Goal: Navigation & Orientation: Find specific page/section

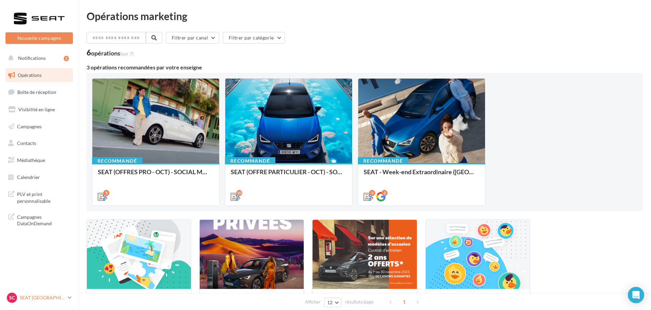
click at [45, 299] on p "SEAT [GEOGRAPHIC_DATA]" at bounding box center [42, 298] width 45 height 7
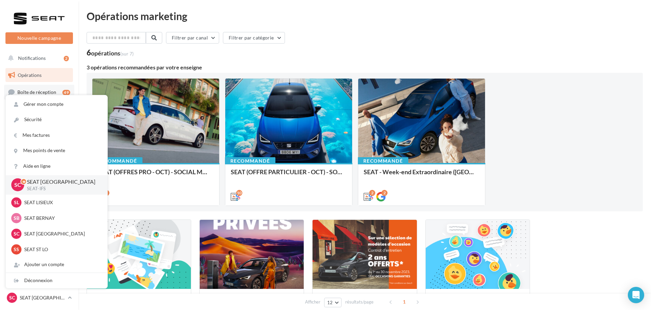
click at [43, 92] on span "Boîte de réception" at bounding box center [36, 92] width 39 height 6
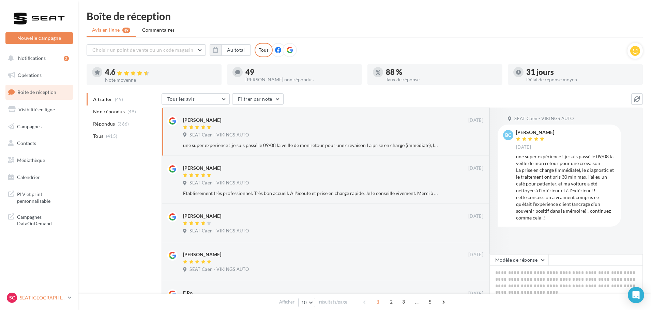
click at [34, 300] on p "SEAT [GEOGRAPHIC_DATA]" at bounding box center [42, 298] width 45 height 7
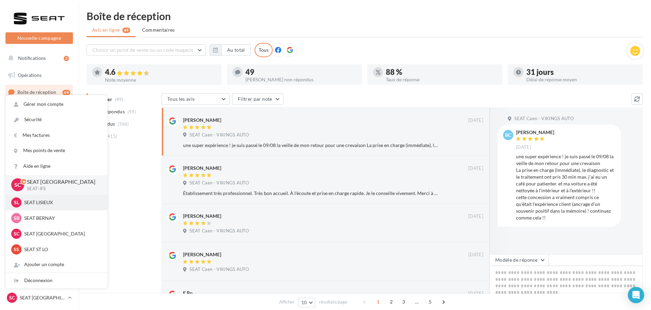
click at [36, 200] on p "SEAT LISIEUX" at bounding box center [61, 202] width 75 height 7
